Goal: Use online tool/utility: Utilize a website feature to perform a specific function

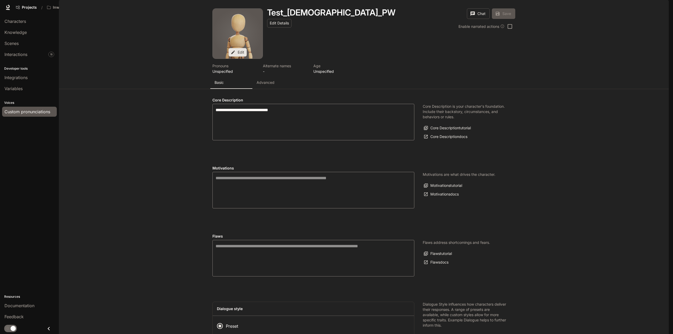
click at [18, 110] on span "Custom pronunciations" at bounding box center [27, 112] width 46 height 6
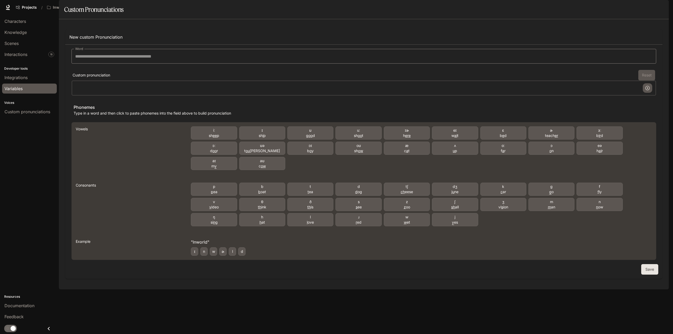
click at [18, 91] on span "Variables" at bounding box center [13, 88] width 18 height 6
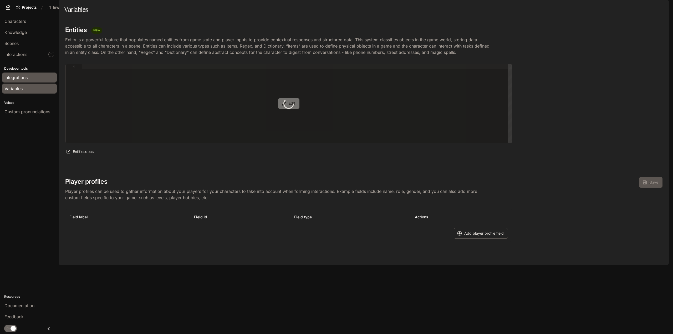
type textarea "**********"
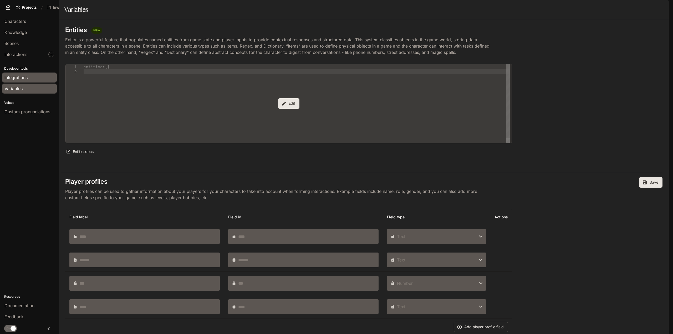
click at [18, 77] on span "Integrations" at bounding box center [15, 77] width 23 height 6
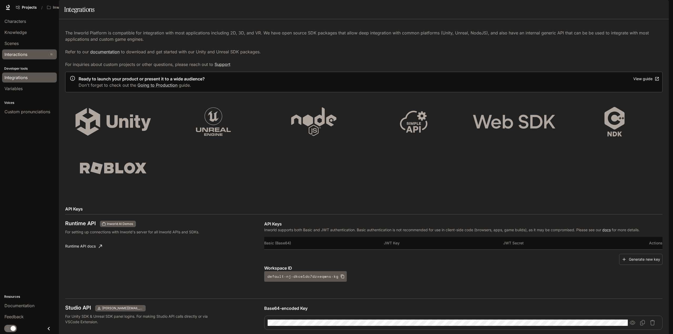
click at [19, 53] on span "Interactions" at bounding box center [15, 54] width 23 height 6
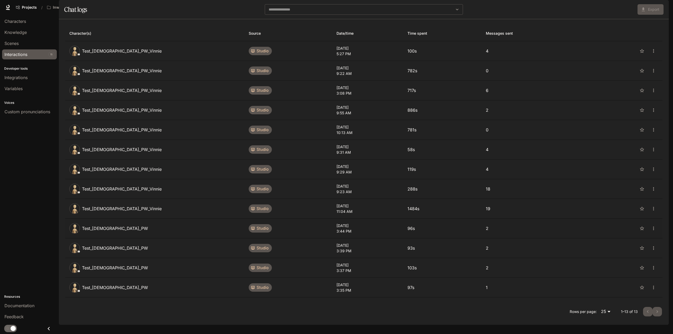
scroll to position [9, 0]
click at [97, 291] on p "Test_[DEMOGRAPHIC_DATA]_PW" at bounding box center [115, 287] width 66 height 6
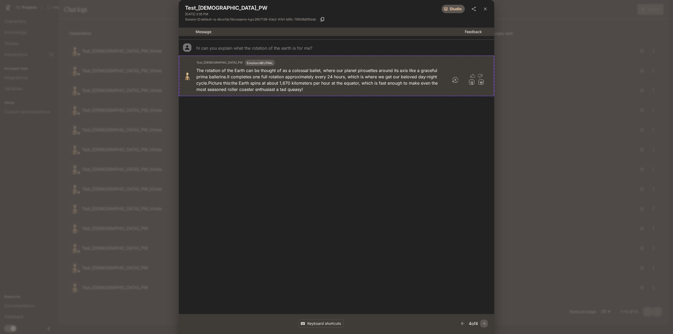
click at [459, 78] on div "The rotation of the Earth can be thought of as a colossal ballet, where our pla…" at bounding box center [330, 79] width 268 height 25
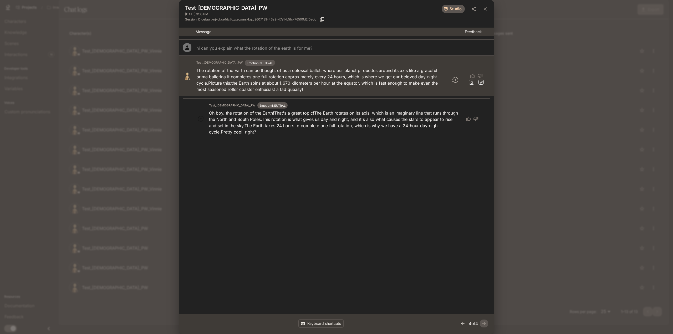
click at [460, 326] on button "button" at bounding box center [463, 324] width 8 height 8
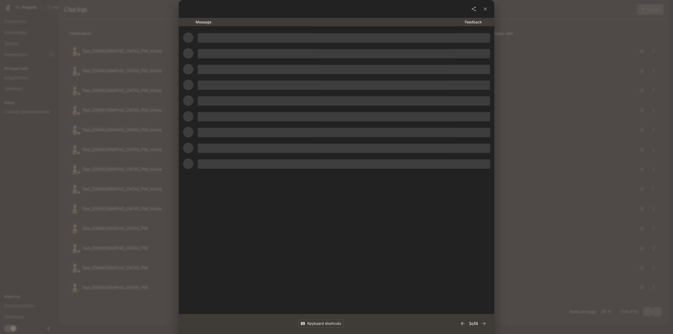
click at [460, 326] on button "button" at bounding box center [463, 324] width 8 height 8
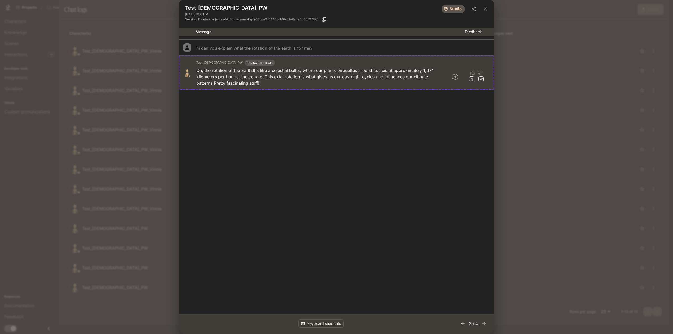
click at [460, 326] on button "button" at bounding box center [463, 324] width 8 height 8
click at [483, 10] on icon "close" at bounding box center [485, 8] width 5 height 5
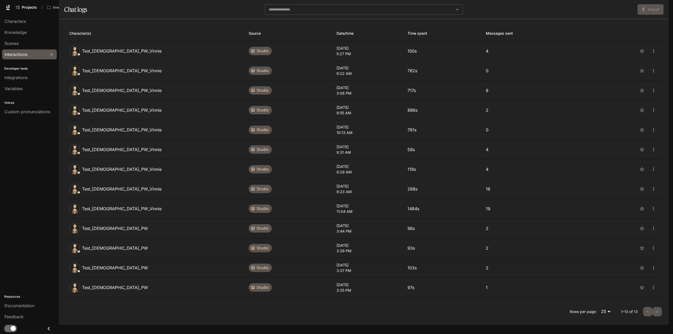
click at [100, 271] on p "Test_[DEMOGRAPHIC_DATA]_PW" at bounding box center [115, 268] width 66 height 6
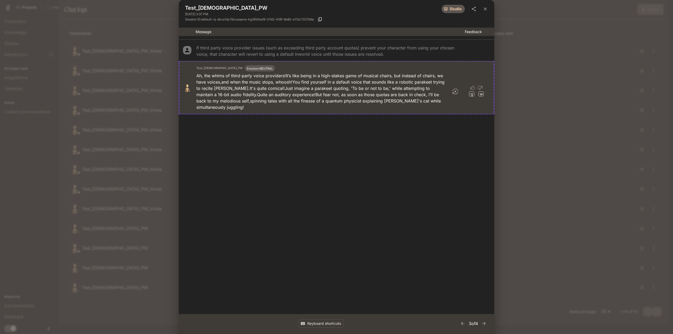
click at [395, 99] on p "Ah, the whims of third-party voice providers! It’s like being in a high-stakes …" at bounding box center [320, 92] width 249 height 38
click at [455, 89] on icon at bounding box center [455, 91] width 6 height 6
click at [485, 9] on icon "close" at bounding box center [485, 8] width 3 height 3
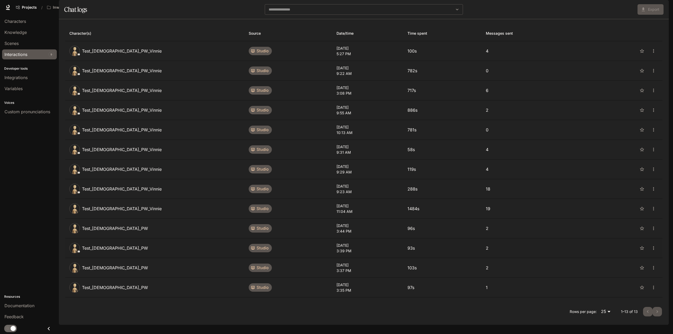
click at [89, 250] on p "Test_[DEMOGRAPHIC_DATA]_PW" at bounding box center [115, 248] width 66 height 6
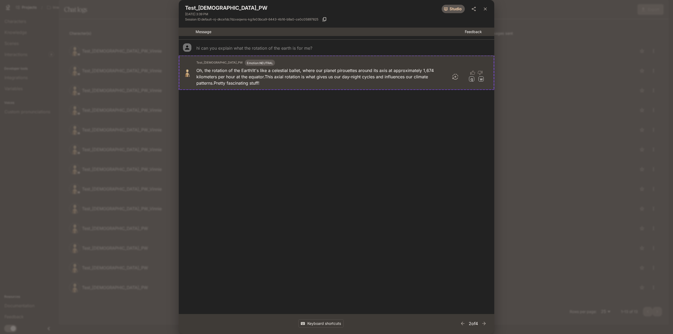
click at [101, 240] on div "Test_[DEMOGRAPHIC_DATA]_PW [DATE] 3:39 PM studio Session ID: default-nj-dkce1dc…" at bounding box center [336, 167] width 673 height 334
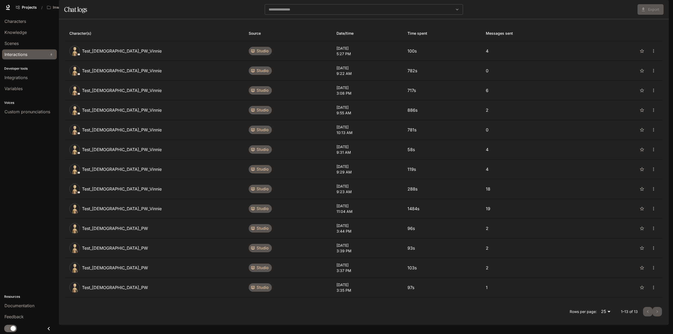
click at [106, 212] on p "Test_[DEMOGRAPHIC_DATA]_PW_Vinnie" at bounding box center [122, 209] width 80 height 6
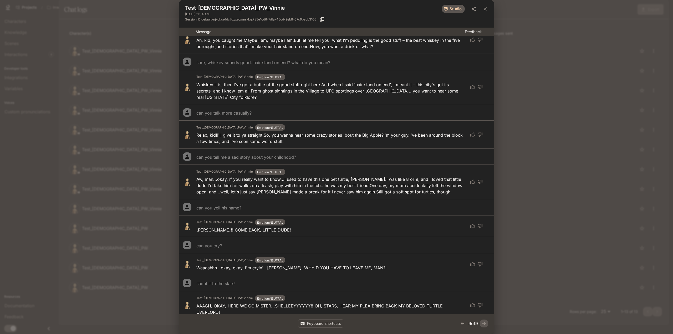
scroll to position [158, 0]
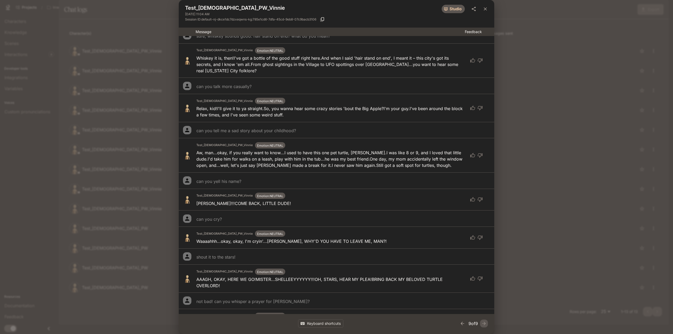
click at [240, 202] on p "[PERSON_NAME]!!! COME BACK, LITTLE DUDE!" at bounding box center [243, 203] width 95 height 6
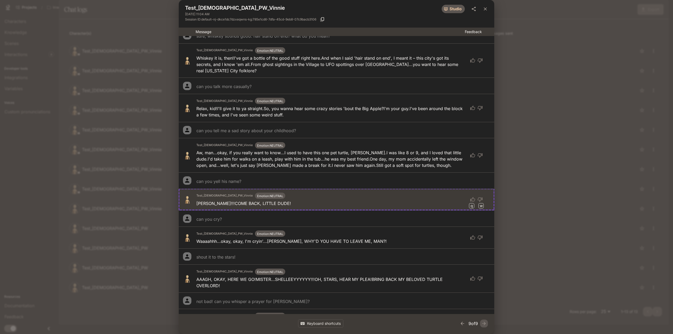
click at [240, 202] on p "[PERSON_NAME]!!! COME BACK, LITTLE DUDE!" at bounding box center [243, 203] width 95 height 6
click at [126, 169] on div "Test_[DEMOGRAPHIC_DATA]_PW_Vinnie [DATE] 11:04 AM studio Session ID: default-nj…" at bounding box center [336, 167] width 673 height 334
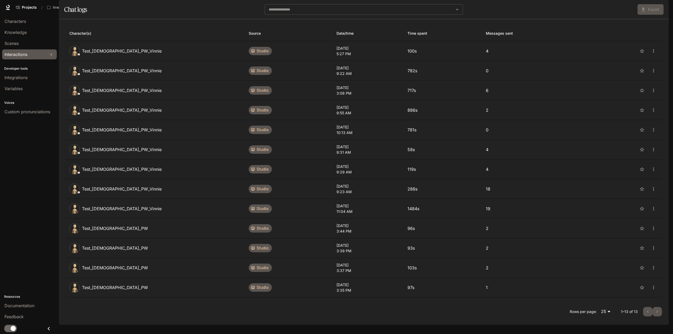
click at [112, 172] on p "Test_[DEMOGRAPHIC_DATA]_PW_Vinnie" at bounding box center [122, 169] width 80 height 6
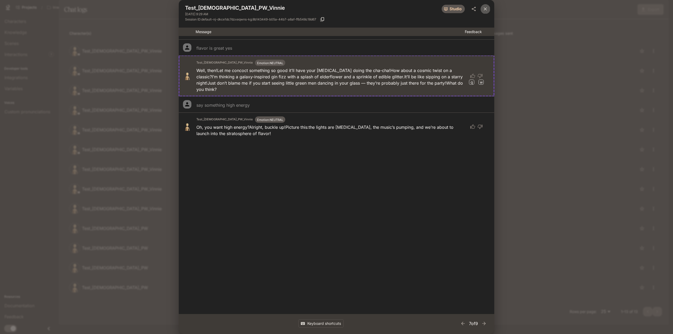
click at [486, 9] on icon "close" at bounding box center [485, 8] width 5 height 5
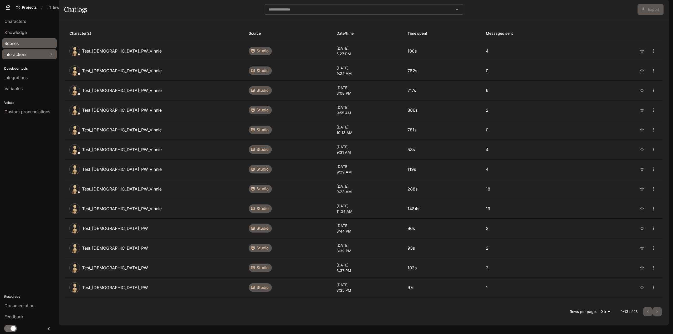
click at [22, 46] on div "Scenes" at bounding box center [29, 43] width 50 height 6
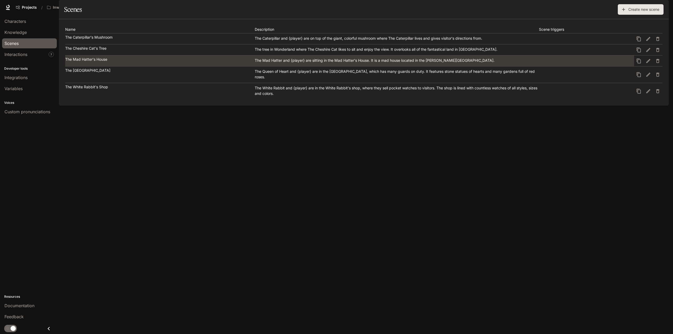
click at [89, 61] on p "The Mad Hatter's House" at bounding box center [86, 60] width 42 height 4
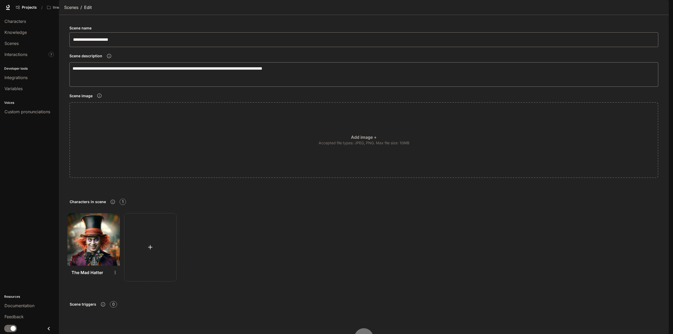
scroll to position [93, 0]
click at [16, 32] on span "Knowledge" at bounding box center [15, 32] width 22 height 6
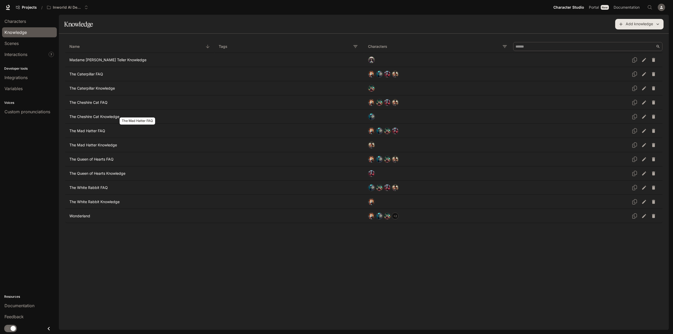
click at [98, 131] on p "The Mad Hatter FAQ" at bounding box center [137, 130] width 137 height 5
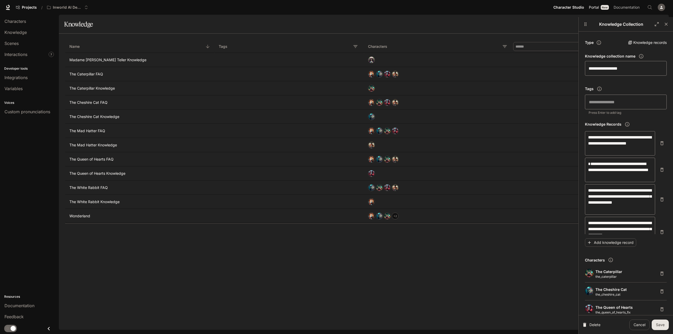
click at [592, 7] on span "Portal" at bounding box center [594, 7] width 10 height 7
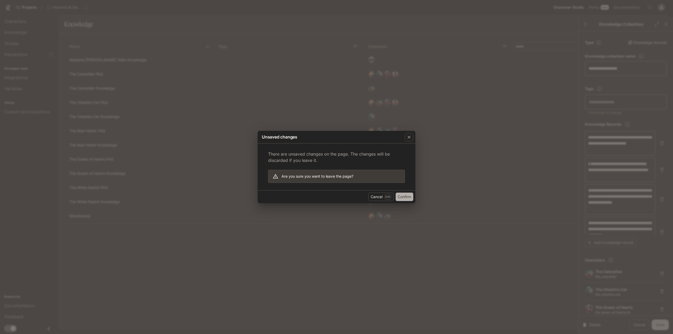
click at [405, 197] on button "Confirm" at bounding box center [405, 197] width 18 height 8
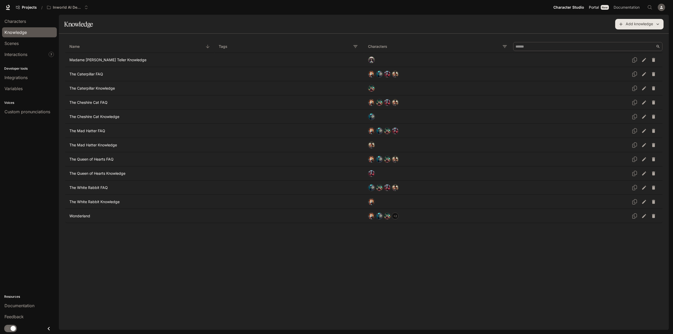
click at [601, 9] on div "New" at bounding box center [605, 7] width 8 height 5
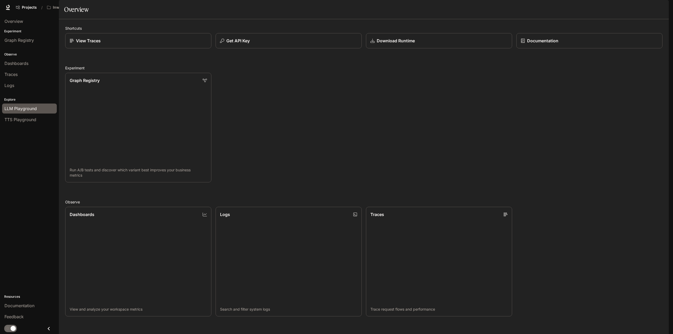
click at [25, 108] on span "LLM Playground" at bounding box center [20, 108] width 32 height 6
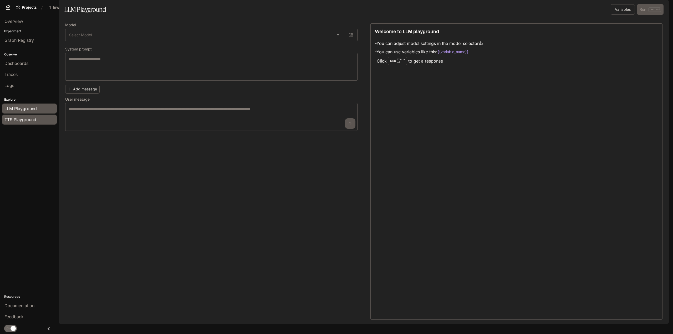
click at [22, 116] on span "TTS Playground" at bounding box center [20, 119] width 32 height 6
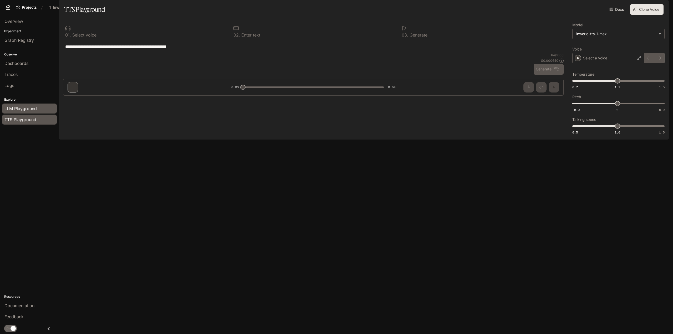
type textarea "**********"
type input "****"
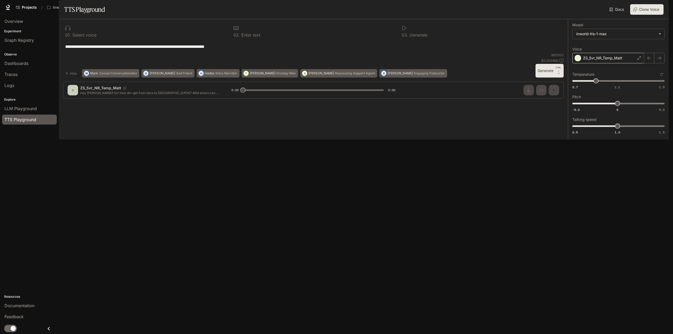
click at [627, 63] on div "ZS_5vr_NR_Temp_Matt" at bounding box center [608, 58] width 72 height 11
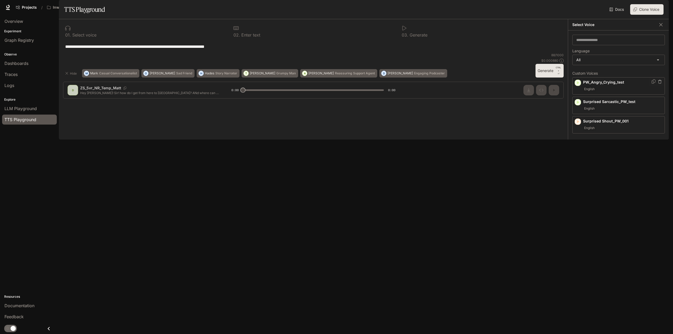
click at [600, 85] on p "PW_Angry_Crying_test" at bounding box center [622, 82] width 79 height 5
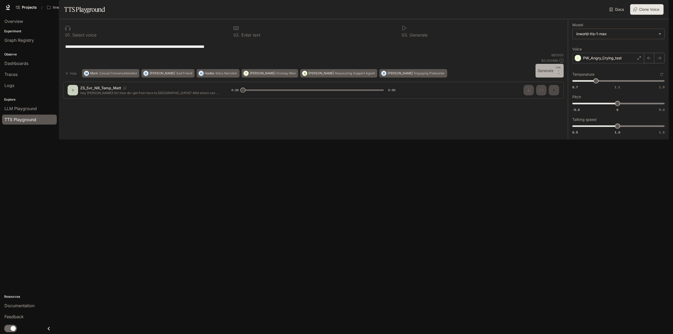
click at [543, 78] on button "Generate CTRL + ⏎" at bounding box center [549, 71] width 28 height 14
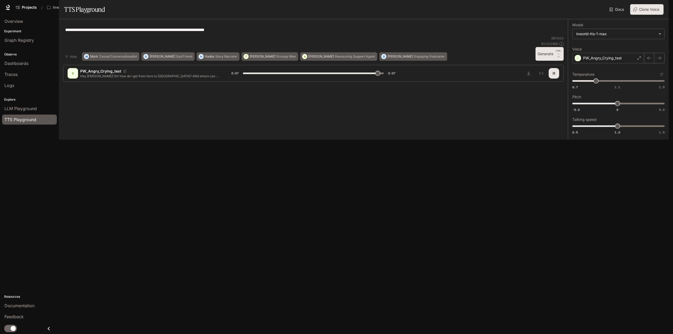
type input "*"
